Goal: Task Accomplishment & Management: Manage account settings

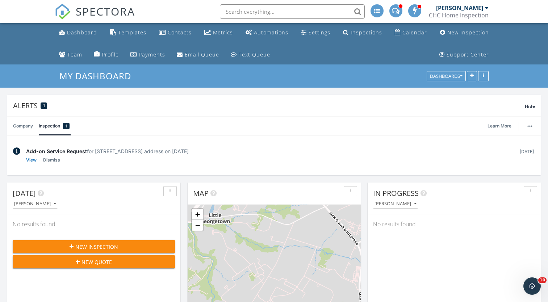
click at [233, 13] on input "text" at bounding box center [292, 11] width 145 height 14
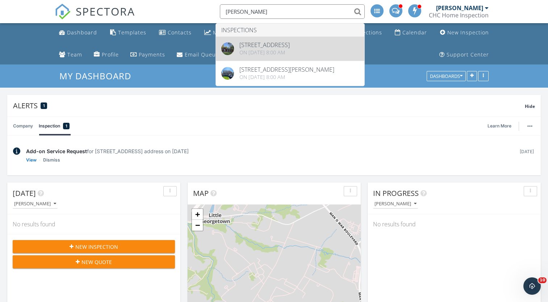
type input "nick lucas"
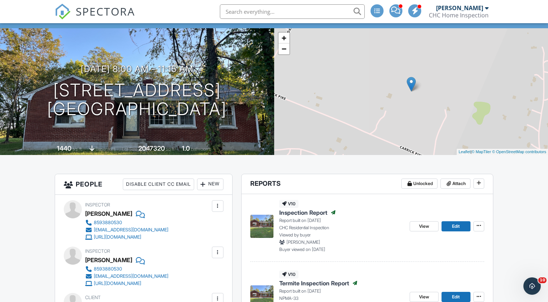
scroll to position [61, 0]
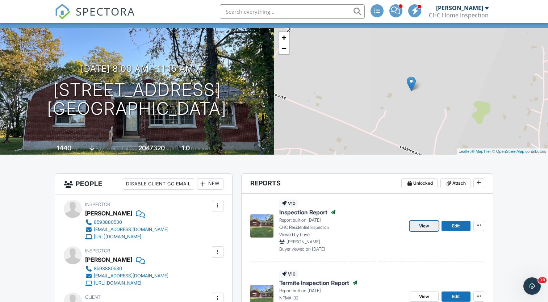
click at [419, 226] on span "View" at bounding box center [424, 225] width 10 height 7
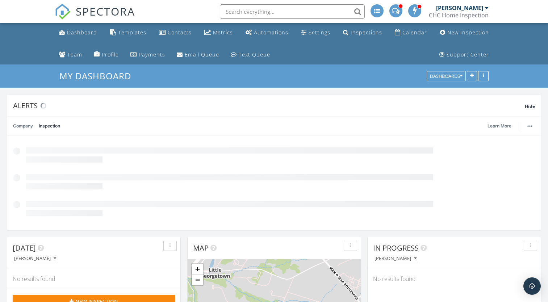
scroll to position [156, 173]
click at [26, 47] on ul "Dashboard Templates Contacts Metrics Automations Settings Inspections Calendar …" at bounding box center [274, 43] width 548 height 41
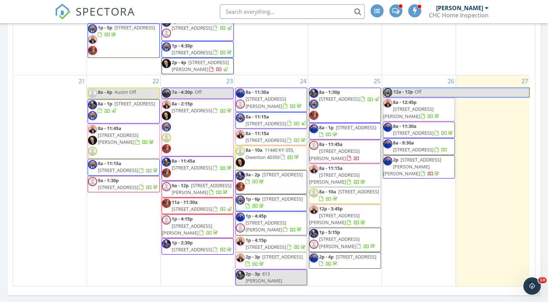
scroll to position [535, 0]
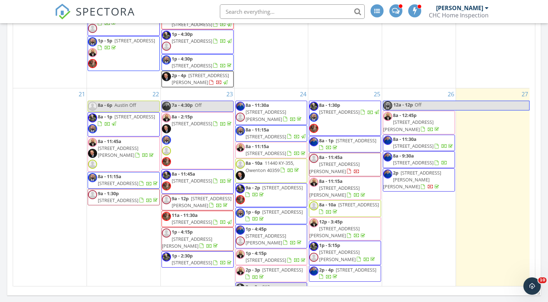
click at [232, 11] on input "text" at bounding box center [292, 11] width 145 height 14
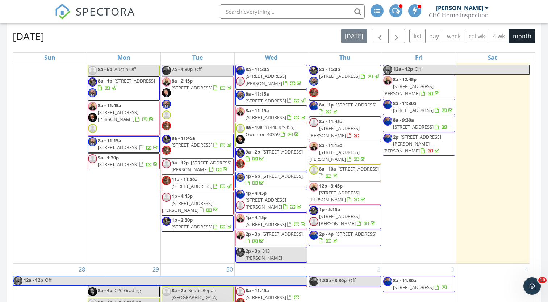
scroll to position [631, 0]
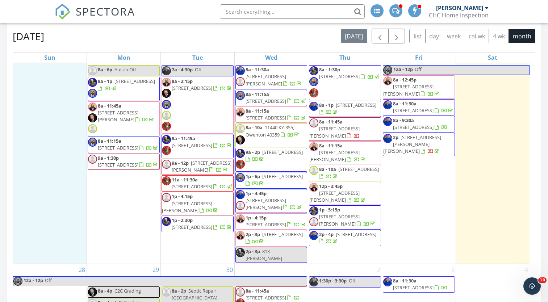
click at [48, 174] on div "21" at bounding box center [50, 158] width 74 height 211
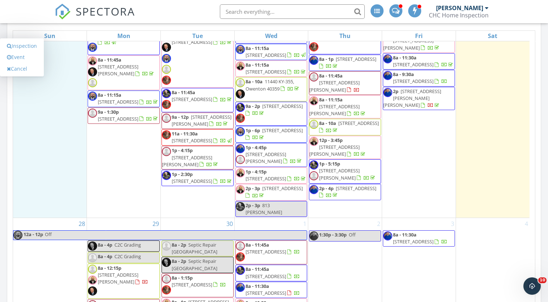
scroll to position [655, 0]
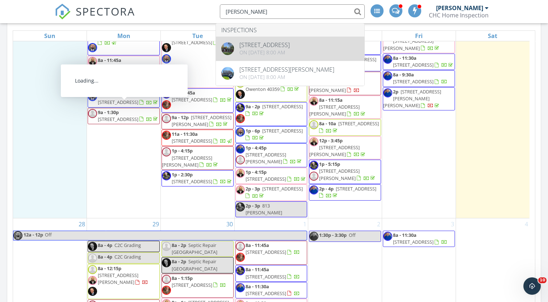
type input "nick lucas"
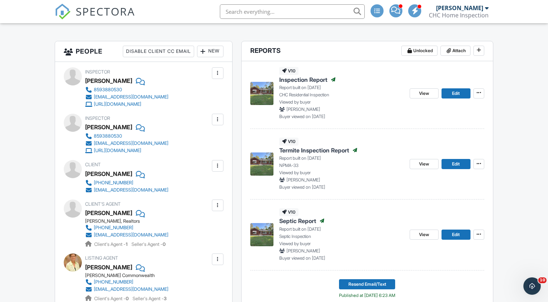
scroll to position [194, 0]
click at [423, 233] on span "View" at bounding box center [424, 234] width 10 height 7
click at [419, 91] on span "View" at bounding box center [424, 92] width 10 height 7
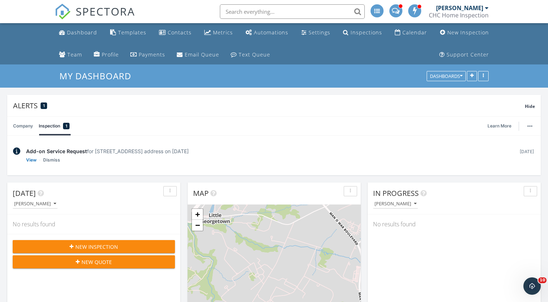
click at [237, 12] on input "text" at bounding box center [292, 11] width 145 height 14
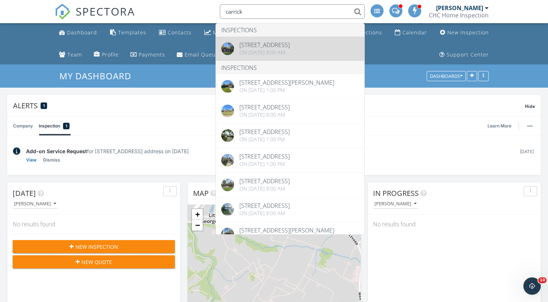
type input "carrick"
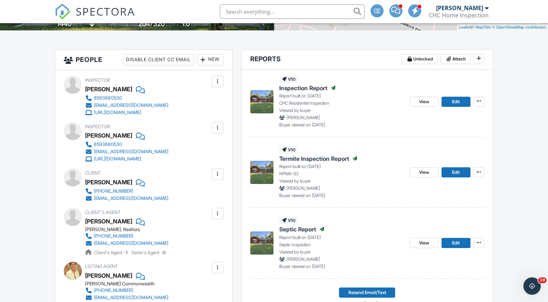
scroll to position [117, 0]
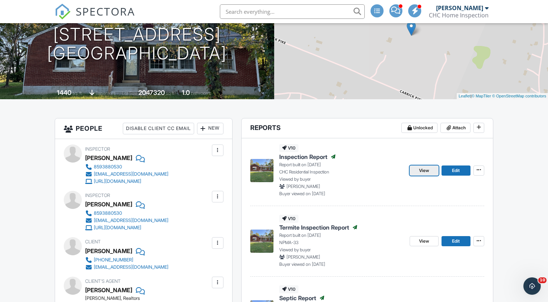
click at [422, 172] on span "View" at bounding box center [424, 170] width 10 height 7
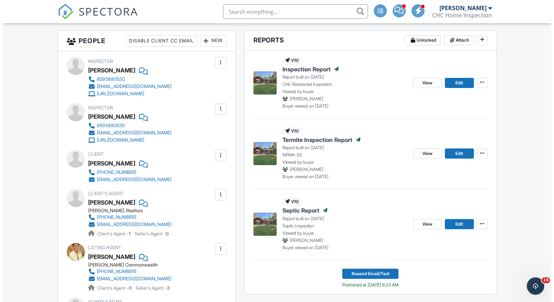
scroll to position [163, 0]
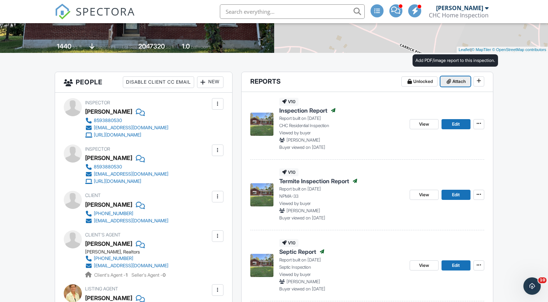
click at [447, 80] on icon at bounding box center [449, 81] width 4 height 5
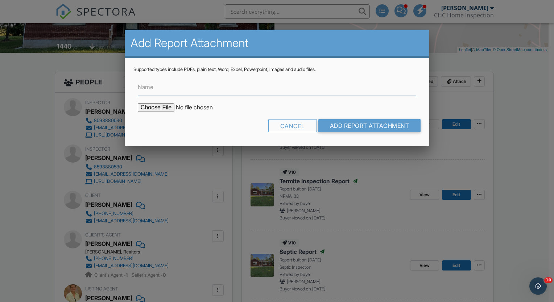
click at [242, 89] on input "Name" at bounding box center [277, 87] width 278 height 18
type input "Letter to Lender"
click at [166, 110] on input "file" at bounding box center [199, 107] width 123 height 9
type input "C:\fakepath\256 Carrick Pike Letter to Lender.pdf"
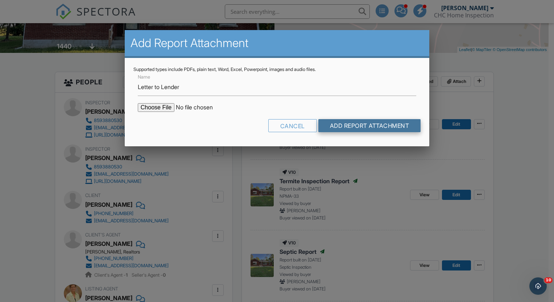
click at [346, 128] on input "Add Report Attachment" at bounding box center [369, 125] width 103 height 13
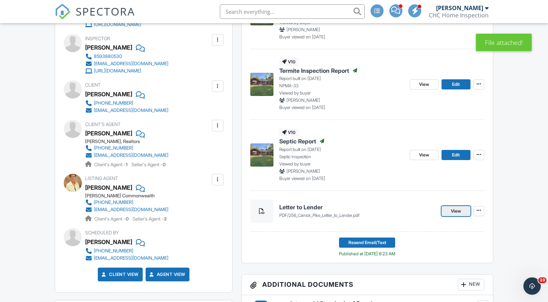
click at [449, 214] on link "View" at bounding box center [456, 211] width 29 height 10
